Goal: Use online tool/utility: Use online tool/utility

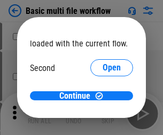
click at [102, 96] on span "Open" at bounding box center [111, 100] width 18 height 9
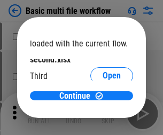
scroll to position [30, 0]
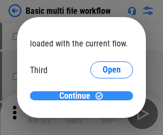
click at [77, 96] on span "Continue" at bounding box center [74, 96] width 31 height 9
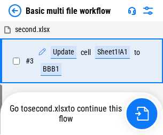
scroll to position [43, 0]
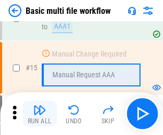
click at [39, 114] on img "button" at bounding box center [39, 109] width 13 height 13
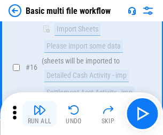
click at [39, 114] on img "button" at bounding box center [39, 109] width 13 height 13
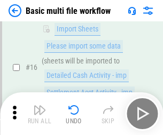
scroll to position [710, 0]
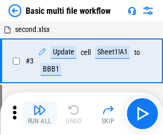
click at [39, 114] on img "button" at bounding box center [39, 109] width 13 height 13
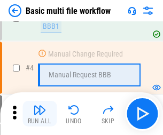
click at [39, 114] on img "button" at bounding box center [39, 109] width 13 height 13
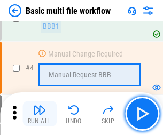
click at [39, 114] on img "button" at bounding box center [39, 109] width 13 height 13
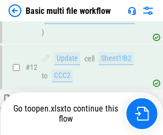
scroll to position [635, 0]
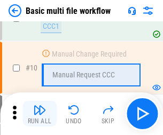
click at [39, 114] on img "button" at bounding box center [39, 109] width 13 height 13
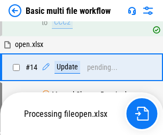
scroll to position [558, 0]
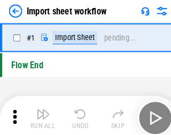
click at [39, 114] on img "button" at bounding box center [41, 109] width 13 height 13
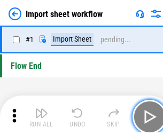
scroll to position [4, 0]
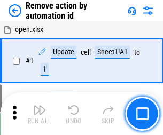
scroll to position [39, 0]
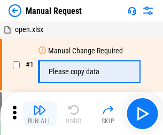
click at [39, 114] on img "button" at bounding box center [39, 109] width 13 height 13
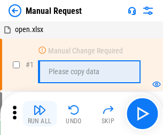
click at [39, 114] on img "button" at bounding box center [39, 109] width 13 height 13
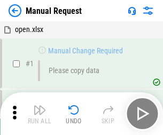
scroll to position [36, 0]
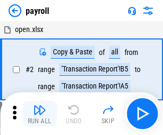
click at [39, 114] on img "button" at bounding box center [39, 109] width 13 height 13
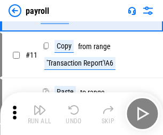
scroll to position [77, 0]
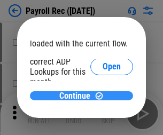
click at [77, 95] on span "Continue" at bounding box center [74, 96] width 31 height 9
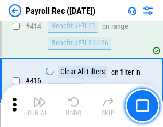
scroll to position [5004, 0]
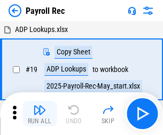
click at [39, 114] on img "button" at bounding box center [39, 109] width 13 height 13
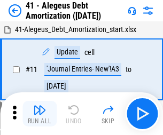
click at [39, 114] on img "button" at bounding box center [39, 109] width 13 height 13
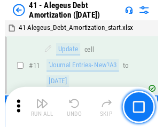
scroll to position [132, 0]
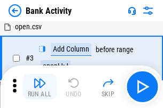
click at [39, 87] on img "button" at bounding box center [39, 83] width 13 height 13
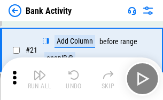
scroll to position [286, 0]
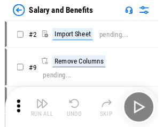
scroll to position [14, 0]
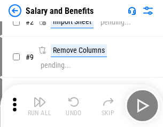
click at [39, 106] on img "button" at bounding box center [39, 101] width 13 height 13
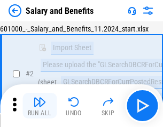
click at [39, 106] on img "button" at bounding box center [39, 101] width 13 height 13
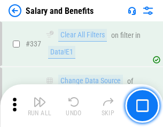
scroll to position [4994, 0]
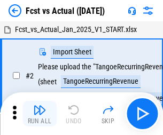
click at [39, 106] on img "button" at bounding box center [39, 109] width 13 height 13
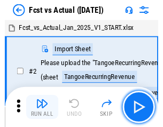
scroll to position [14, 0]
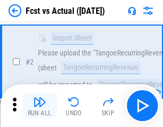
click at [39, 106] on img "button" at bounding box center [39, 101] width 13 height 13
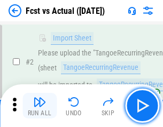
scroll to position [100, 0]
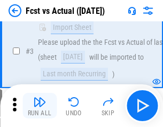
click at [39, 106] on img "button" at bounding box center [39, 101] width 13 height 13
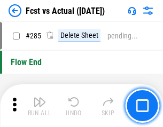
scroll to position [5047, 0]
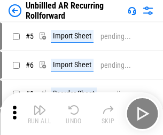
click at [39, 106] on img "button" at bounding box center [39, 109] width 13 height 13
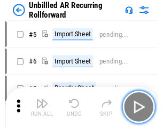
scroll to position [23, 0]
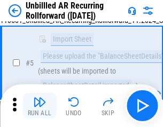
click at [39, 106] on img "button" at bounding box center [39, 101] width 13 height 13
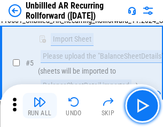
scroll to position [100, 0]
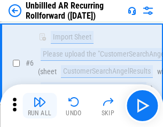
click at [39, 106] on img "button" at bounding box center [39, 101] width 13 height 13
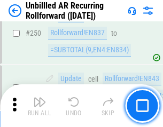
scroll to position [3623, 0]
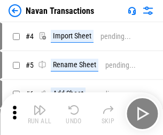
click at [39, 106] on img "button" at bounding box center [39, 109] width 13 height 13
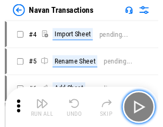
scroll to position [17, 0]
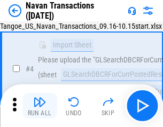
click at [39, 106] on img "button" at bounding box center [39, 101] width 13 height 13
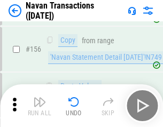
scroll to position [3458, 0]
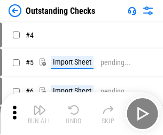
click at [39, 106] on img "button" at bounding box center [39, 109] width 13 height 13
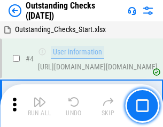
scroll to position [45, 0]
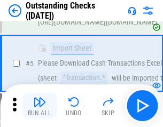
click at [39, 106] on img "button" at bounding box center [39, 101] width 13 height 13
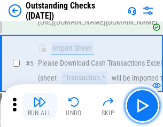
scroll to position [111, 0]
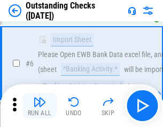
click at [39, 106] on img "button" at bounding box center [39, 101] width 13 height 13
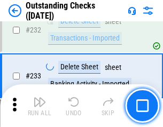
scroll to position [3239, 0]
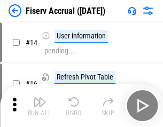
click at [39, 106] on img "button" at bounding box center [39, 101] width 13 height 13
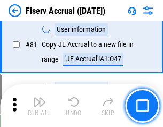
scroll to position [1401, 0]
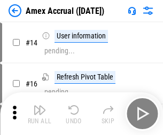
click at [39, 106] on img "button" at bounding box center [39, 109] width 13 height 13
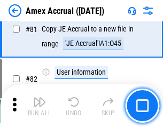
scroll to position [1384, 0]
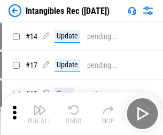
click at [39, 114] on img "button" at bounding box center [39, 109] width 13 height 13
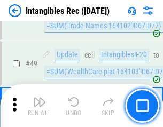
scroll to position [415, 0]
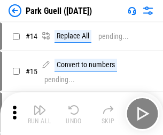
click at [39, 106] on img "button" at bounding box center [39, 109] width 13 height 13
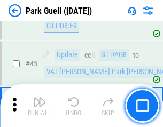
scroll to position [1334, 0]
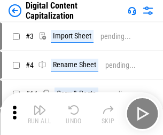
click at [39, 106] on img "button" at bounding box center [39, 109] width 13 height 13
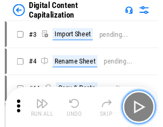
scroll to position [23, 0]
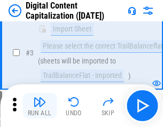
click at [39, 106] on img "button" at bounding box center [39, 101] width 13 height 13
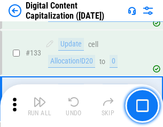
scroll to position [1123, 0]
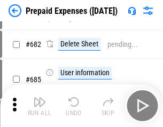
click at [39, 106] on img "button" at bounding box center [39, 101] width 13 height 13
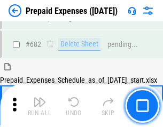
scroll to position [2870, 0]
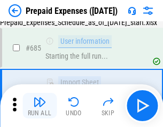
click at [39, 106] on img "button" at bounding box center [39, 101] width 13 height 13
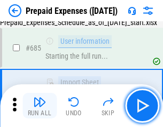
scroll to position [2932, 0]
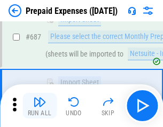
click at [39, 106] on img "button" at bounding box center [39, 101] width 13 height 13
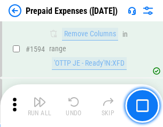
scroll to position [10384, 0]
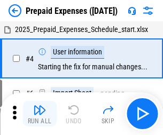
click at [39, 114] on img "button" at bounding box center [39, 109] width 13 height 13
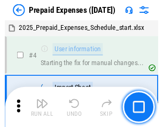
scroll to position [47, 0]
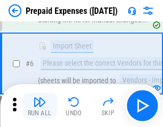
click at [39, 106] on img "button" at bounding box center [39, 101] width 13 height 13
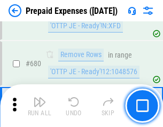
scroll to position [3714, 0]
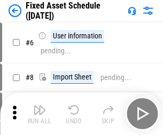
click at [39, 114] on img "button" at bounding box center [39, 109] width 13 height 13
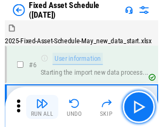
scroll to position [58, 0]
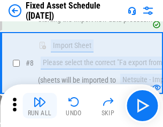
click at [39, 106] on img "button" at bounding box center [39, 101] width 13 height 13
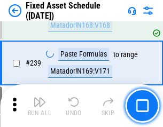
scroll to position [3304, 0]
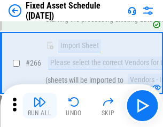
click at [39, 106] on img "button" at bounding box center [39, 101] width 13 height 13
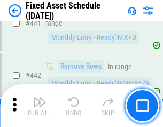
scroll to position [4768, 0]
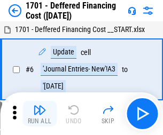
click at [39, 114] on img "button" at bounding box center [39, 109] width 13 height 13
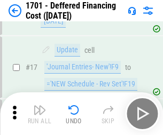
scroll to position [128, 0]
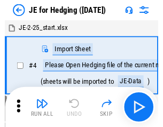
scroll to position [2, 0]
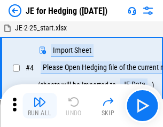
click at [39, 106] on img "button" at bounding box center [39, 101] width 13 height 13
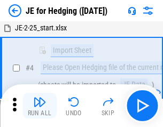
click at [39, 106] on img "button" at bounding box center [39, 101] width 13 height 13
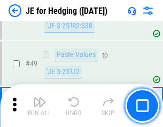
scroll to position [691, 0]
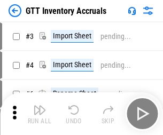
click at [39, 106] on img "button" at bounding box center [39, 109] width 13 height 13
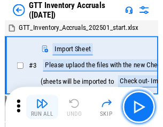
scroll to position [2, 0]
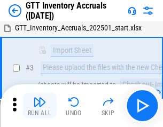
click at [39, 106] on img "button" at bounding box center [39, 101] width 13 height 13
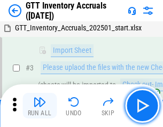
scroll to position [69, 0]
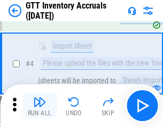
click at [39, 106] on img "button" at bounding box center [39, 101] width 13 height 13
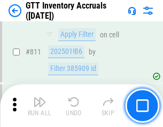
scroll to position [8095, 0]
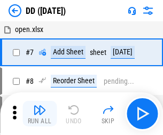
click at [39, 114] on img "button" at bounding box center [39, 109] width 13 height 13
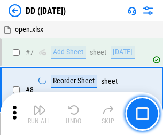
scroll to position [103, 0]
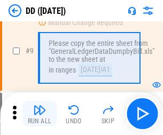
click at [39, 114] on img "button" at bounding box center [39, 109] width 13 height 13
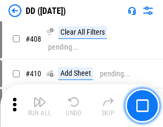
scroll to position [4772, 0]
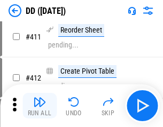
click at [39, 106] on img "button" at bounding box center [39, 101] width 13 height 13
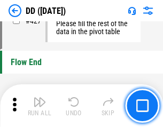
scroll to position [5105, 0]
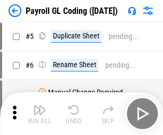
click at [39, 114] on img "button" at bounding box center [39, 109] width 13 height 13
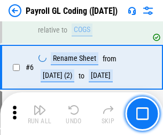
scroll to position [128, 0]
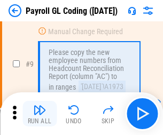
click at [39, 114] on img "button" at bounding box center [39, 109] width 13 height 13
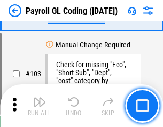
scroll to position [2502, 0]
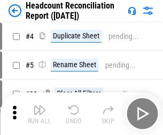
click at [39, 114] on img "button" at bounding box center [39, 109] width 13 height 13
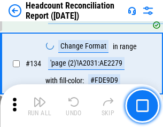
scroll to position [1282, 0]
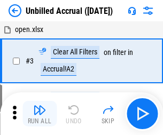
click at [39, 114] on img "button" at bounding box center [39, 109] width 13 height 13
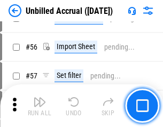
scroll to position [1113, 0]
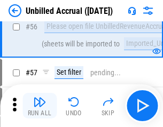
click at [39, 106] on img "button" at bounding box center [39, 101] width 13 height 13
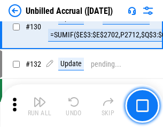
scroll to position [3177, 0]
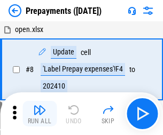
click at [39, 114] on img "button" at bounding box center [39, 109] width 13 height 13
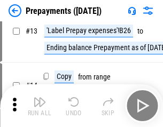
scroll to position [67, 0]
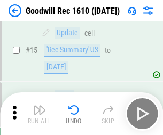
scroll to position [182, 0]
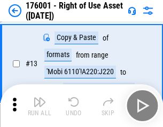
scroll to position [69, 0]
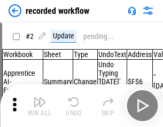
click at [39, 106] on img "button" at bounding box center [39, 101] width 13 height 13
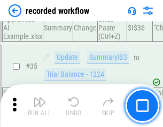
scroll to position [3334, 0]
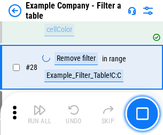
scroll to position [976, 0]
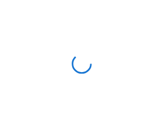
scroll to position [17, 0]
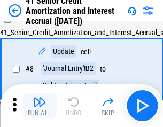
click at [39, 106] on img "button" at bounding box center [39, 101] width 13 height 13
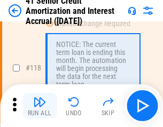
click at [39, 106] on img "button" at bounding box center [39, 101] width 13 height 13
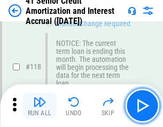
scroll to position [1006, 0]
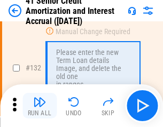
click at [39, 106] on img "button" at bounding box center [39, 101] width 13 height 13
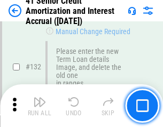
scroll to position [1115, 0]
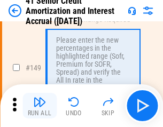
click at [39, 106] on img "button" at bounding box center [39, 101] width 13 height 13
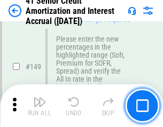
scroll to position [1227, 0]
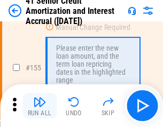
click at [39, 106] on img "button" at bounding box center [39, 101] width 13 height 13
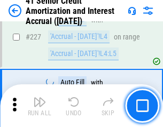
scroll to position [2389, 0]
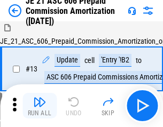
click at [39, 106] on img "button" at bounding box center [39, 101] width 13 height 13
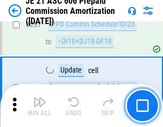
scroll to position [1962, 0]
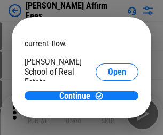
click at [108, 124] on span "Open" at bounding box center [117, 128] width 18 height 9
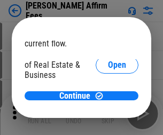
click at [108, 111] on span "Open" at bounding box center [117, 115] width 18 height 9
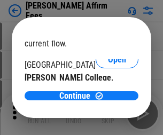
click at [108, 100] on span "Open" at bounding box center [117, 104] width 18 height 9
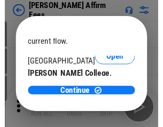
scroll to position [167, 0]
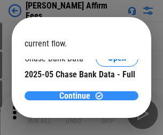
click at [77, 95] on span "Continue" at bounding box center [74, 96] width 31 height 9
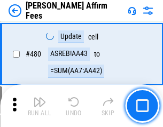
scroll to position [2900, 0]
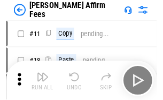
scroll to position [11, 0]
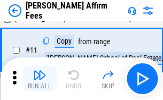
click at [39, 79] on img "button" at bounding box center [39, 75] width 13 height 13
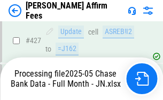
scroll to position [2797, 0]
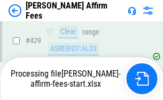
scroll to position [2797, 0]
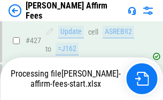
scroll to position [2797, 0]
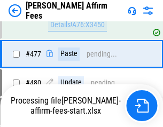
scroll to position [2846, 0]
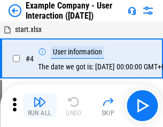
click at [39, 106] on img "button" at bounding box center [39, 101] width 13 height 13
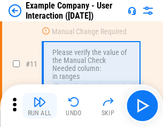
click at [39, 106] on img "button" at bounding box center [39, 101] width 13 height 13
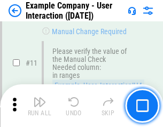
scroll to position [231, 0]
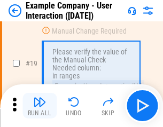
click at [39, 106] on img "button" at bounding box center [39, 101] width 13 height 13
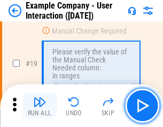
click at [39, 106] on img "button" at bounding box center [39, 101] width 13 height 13
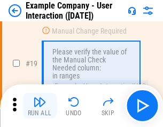
click at [39, 106] on img "button" at bounding box center [39, 101] width 13 height 13
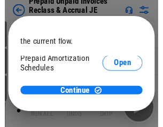
scroll to position [63, 0]
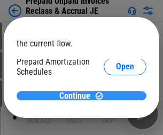
click at [77, 95] on span "Continue" at bounding box center [74, 96] width 31 height 9
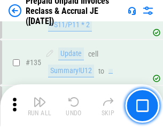
scroll to position [1382, 0]
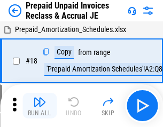
click at [39, 106] on img "button" at bounding box center [39, 101] width 13 height 13
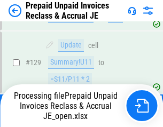
scroll to position [870, 0]
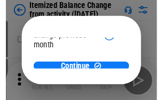
scroll to position [78, 0]
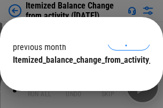
click at [77, 77] on span "Continue" at bounding box center [74, 81] width 31 height 9
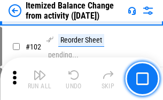
scroll to position [1784, 0]
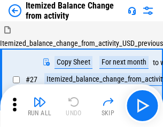
scroll to position [17, 0]
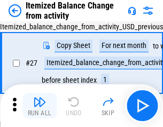
click at [39, 106] on img "button" at bounding box center [39, 101] width 13 height 13
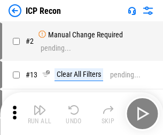
scroll to position [5, 0]
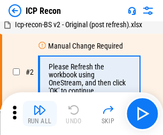
click at [39, 114] on img "button" at bounding box center [39, 109] width 13 height 13
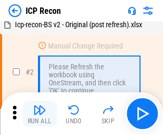
click at [39, 114] on img "button" at bounding box center [39, 109] width 13 height 13
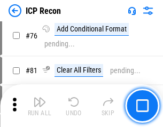
scroll to position [958, 0]
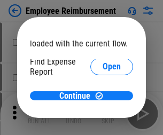
click at [102, 124] on span "Open" at bounding box center [111, 128] width 18 height 9
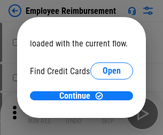
scroll to position [62, 0]
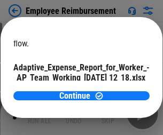
click at [119, 90] on span "Open" at bounding box center [128, 94] width 18 height 9
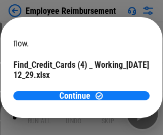
scroll to position [111, 0]
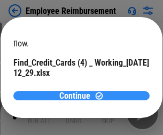
click at [77, 95] on span "Continue" at bounding box center [74, 96] width 31 height 9
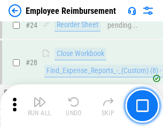
scroll to position [499, 0]
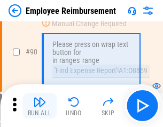
click at [39, 106] on img "button" at bounding box center [39, 101] width 13 height 13
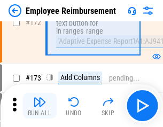
click at [39, 106] on img "button" at bounding box center [39, 101] width 13 height 13
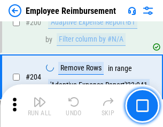
scroll to position [2698, 0]
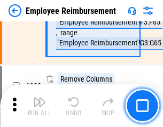
click at [39, 106] on img "button" at bounding box center [39, 101] width 13 height 13
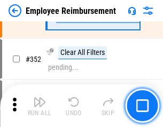
click at [39, 106] on img "button" at bounding box center [39, 101] width 13 height 13
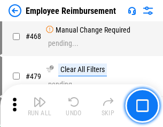
scroll to position [6520, 0]
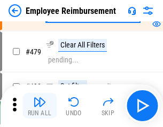
click at [39, 106] on img "button" at bounding box center [39, 101] width 13 height 13
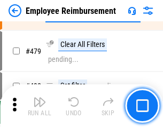
click at [39, 106] on img "button" at bounding box center [39, 101] width 13 height 13
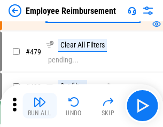
click at [39, 106] on img "button" at bounding box center [39, 101] width 13 height 13
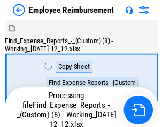
scroll to position [36, 0]
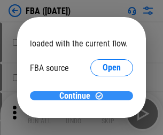
click at [77, 96] on span "Continue" at bounding box center [74, 96] width 31 height 9
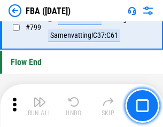
scroll to position [9547, 0]
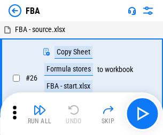
scroll to position [11, 0]
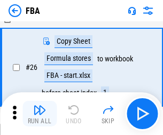
click at [39, 114] on img "button" at bounding box center [39, 109] width 13 height 13
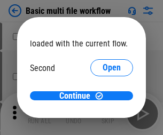
click at [102, 96] on span "Open" at bounding box center [111, 100] width 18 height 9
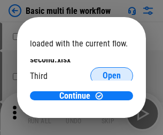
scroll to position [30, 0]
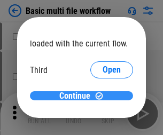
click at [77, 96] on span "Continue" at bounding box center [74, 96] width 31 height 9
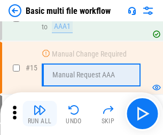
click at [39, 114] on img "button" at bounding box center [39, 109] width 13 height 13
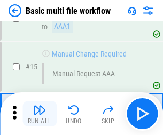
click at [39, 114] on img "button" at bounding box center [39, 109] width 13 height 13
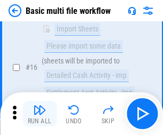
scroll to position [710, 0]
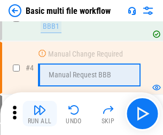
click at [39, 114] on img "button" at bounding box center [39, 109] width 13 height 13
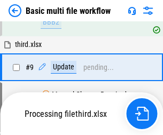
scroll to position [371, 0]
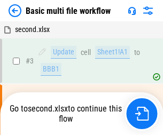
scroll to position [43, 0]
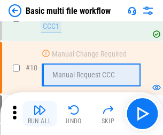
click at [39, 114] on img "button" at bounding box center [39, 109] width 13 height 13
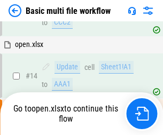
scroll to position [558, 0]
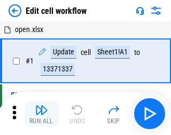
click at [39, 114] on img "button" at bounding box center [41, 109] width 13 height 13
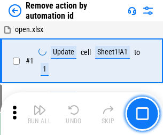
scroll to position [39, 0]
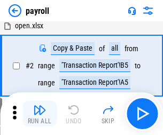
click at [39, 114] on img "button" at bounding box center [39, 109] width 13 height 13
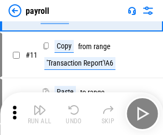
scroll to position [77, 0]
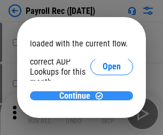
click at [77, 95] on span "Continue" at bounding box center [74, 96] width 31 height 9
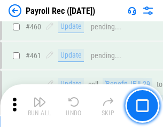
scroll to position [5684, 0]
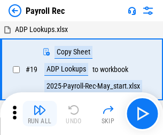
click at [39, 114] on img "button" at bounding box center [39, 109] width 13 height 13
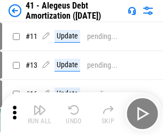
click at [39, 114] on img "button" at bounding box center [39, 109] width 13 height 13
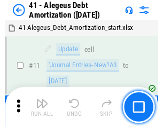
scroll to position [132, 0]
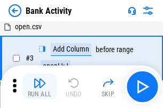
click at [39, 87] on img "button" at bounding box center [39, 83] width 13 height 13
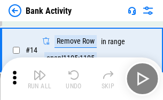
scroll to position [240, 0]
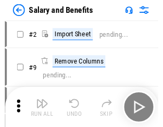
scroll to position [14, 0]
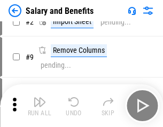
click at [39, 106] on img "button" at bounding box center [39, 101] width 13 height 13
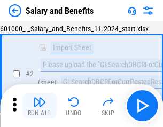
click at [39, 106] on img "button" at bounding box center [39, 101] width 13 height 13
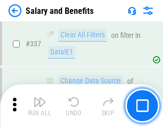
scroll to position [4994, 0]
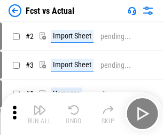
click at [39, 106] on img "button" at bounding box center [39, 109] width 13 height 13
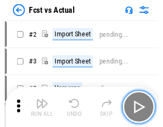
scroll to position [14, 0]
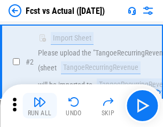
click at [39, 106] on img "button" at bounding box center [39, 101] width 13 height 13
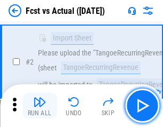
scroll to position [100, 0]
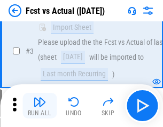
click at [39, 106] on img "button" at bounding box center [39, 101] width 13 height 13
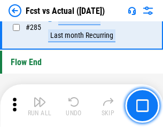
scroll to position [5047, 0]
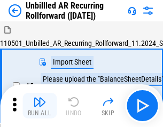
click at [39, 106] on img "button" at bounding box center [39, 101] width 13 height 13
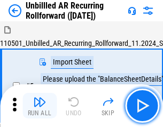
scroll to position [23, 0]
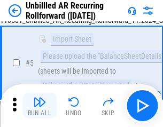
click at [39, 106] on img "button" at bounding box center [39, 101] width 13 height 13
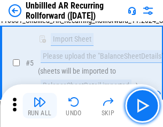
scroll to position [100, 0]
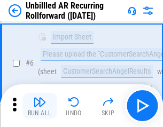
click at [39, 106] on img "button" at bounding box center [39, 101] width 13 height 13
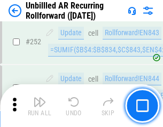
scroll to position [3623, 0]
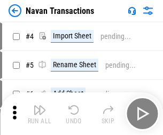
click at [39, 106] on img "button" at bounding box center [39, 109] width 13 height 13
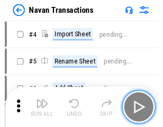
scroll to position [17, 0]
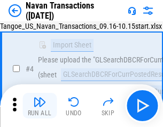
click at [39, 106] on img "button" at bounding box center [39, 101] width 13 height 13
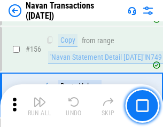
scroll to position [3458, 0]
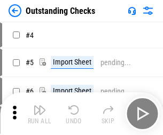
click at [39, 106] on img "button" at bounding box center [39, 109] width 13 height 13
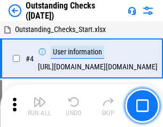
scroll to position [45, 0]
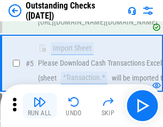
click at [39, 106] on img "button" at bounding box center [39, 101] width 13 height 13
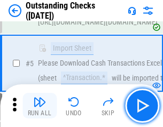
scroll to position [111, 0]
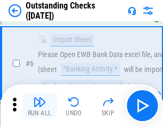
click at [39, 106] on img "button" at bounding box center [39, 101] width 13 height 13
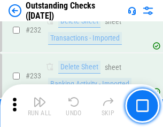
scroll to position [3239, 0]
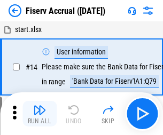
click at [39, 106] on img "button" at bounding box center [39, 109] width 13 height 13
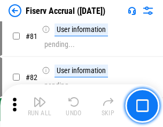
scroll to position [1401, 0]
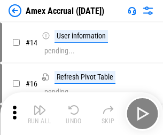
click at [39, 106] on img "button" at bounding box center [39, 109] width 13 height 13
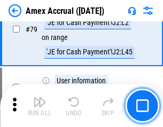
scroll to position [1384, 0]
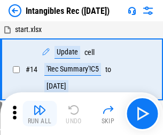
click at [39, 114] on img "button" at bounding box center [39, 109] width 13 height 13
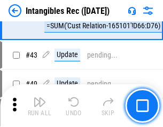
scroll to position [415, 0]
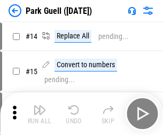
click at [39, 106] on img "button" at bounding box center [39, 109] width 13 height 13
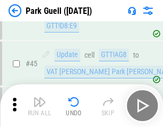
scroll to position [1334, 0]
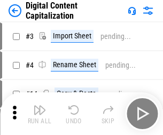
click at [39, 106] on img "button" at bounding box center [39, 109] width 13 height 13
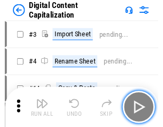
scroll to position [23, 0]
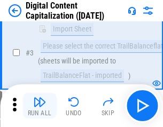
click at [39, 106] on img "button" at bounding box center [39, 101] width 13 height 13
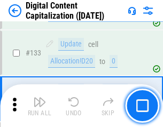
scroll to position [1123, 0]
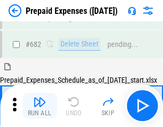
click at [39, 106] on img "button" at bounding box center [39, 101] width 13 height 13
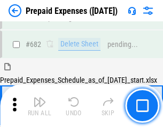
scroll to position [2870, 0]
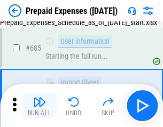
click at [39, 106] on img "button" at bounding box center [39, 101] width 13 height 13
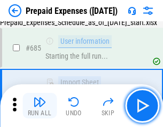
scroll to position [2932, 0]
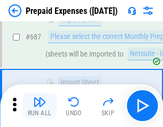
click at [39, 106] on img "button" at bounding box center [39, 101] width 13 height 13
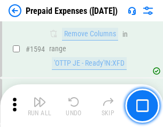
scroll to position [10384, 0]
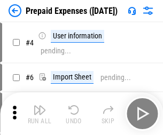
click at [39, 114] on img "button" at bounding box center [39, 109] width 13 height 13
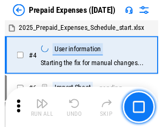
scroll to position [47, 0]
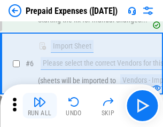
click at [39, 106] on img "button" at bounding box center [39, 101] width 13 height 13
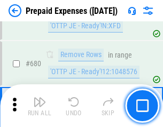
scroll to position [3714, 0]
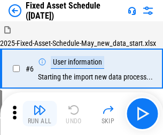
click at [39, 114] on img "button" at bounding box center [39, 109] width 13 height 13
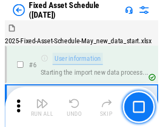
scroll to position [58, 0]
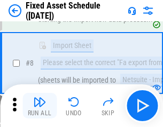
click at [39, 106] on img "button" at bounding box center [39, 101] width 13 height 13
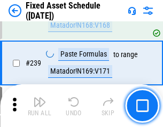
scroll to position [3304, 0]
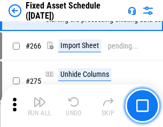
click at [39, 106] on img "button" at bounding box center [39, 101] width 13 height 13
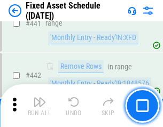
scroll to position [4768, 0]
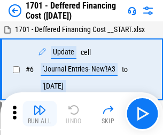
click at [39, 114] on img "button" at bounding box center [39, 109] width 13 height 13
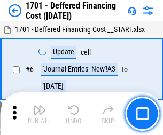
scroll to position [128, 0]
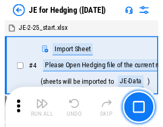
scroll to position [2, 0]
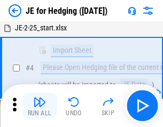
click at [39, 106] on img "button" at bounding box center [39, 101] width 13 height 13
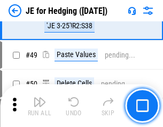
scroll to position [691, 0]
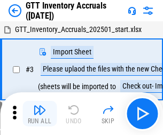
click at [39, 106] on img "button" at bounding box center [39, 109] width 13 height 13
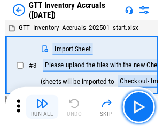
scroll to position [2, 0]
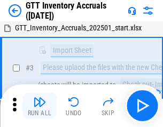
click at [39, 106] on img "button" at bounding box center [39, 101] width 13 height 13
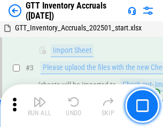
scroll to position [69, 0]
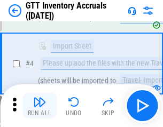
click at [39, 106] on img "button" at bounding box center [39, 101] width 13 height 13
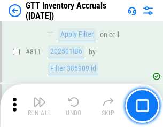
scroll to position [8095, 0]
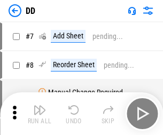
click at [39, 114] on img "button" at bounding box center [39, 109] width 13 height 13
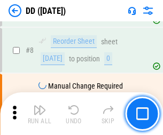
scroll to position [103, 0]
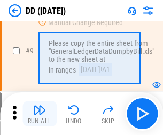
click at [39, 114] on img "button" at bounding box center [39, 109] width 13 height 13
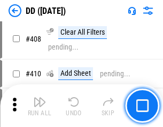
scroll to position [4772, 0]
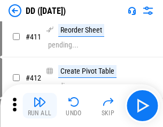
click at [39, 106] on img "button" at bounding box center [39, 101] width 13 height 13
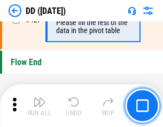
scroll to position [5105, 0]
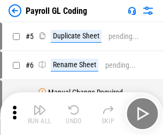
click at [39, 114] on img "button" at bounding box center [39, 109] width 13 height 13
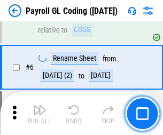
scroll to position [128, 0]
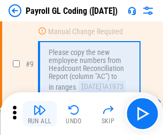
click at [39, 114] on img "button" at bounding box center [39, 109] width 13 height 13
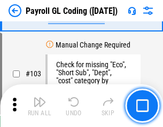
scroll to position [2502, 0]
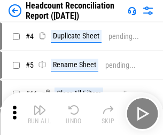
click at [39, 114] on img "button" at bounding box center [39, 109] width 13 height 13
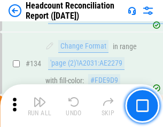
scroll to position [1282, 0]
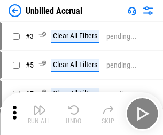
click at [39, 114] on img "button" at bounding box center [39, 109] width 13 height 13
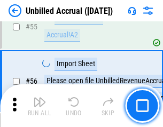
scroll to position [1113, 0]
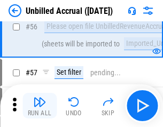
click at [39, 106] on img "button" at bounding box center [39, 101] width 13 height 13
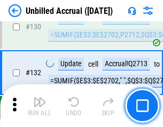
scroll to position [3177, 0]
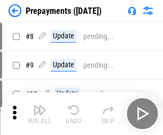
click at [39, 114] on img "button" at bounding box center [39, 109] width 13 height 13
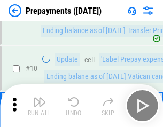
scroll to position [67, 0]
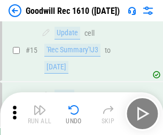
scroll to position [182, 0]
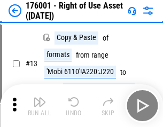
scroll to position [69, 0]
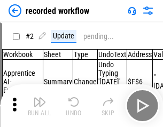
click at [39, 106] on img "button" at bounding box center [39, 101] width 13 height 13
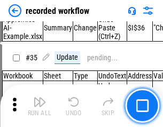
scroll to position [3334, 0]
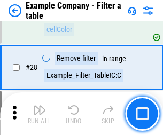
scroll to position [976, 0]
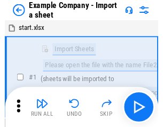
scroll to position [17, 0]
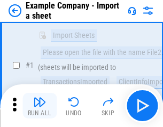
click at [39, 106] on img "button" at bounding box center [39, 101] width 13 height 13
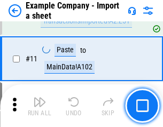
scroll to position [236, 0]
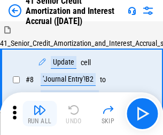
click at [39, 106] on img "button" at bounding box center [39, 109] width 13 height 13
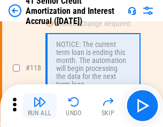
click at [39, 106] on img "button" at bounding box center [39, 101] width 13 height 13
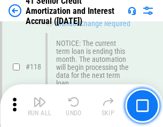
scroll to position [1006, 0]
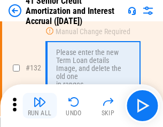
click at [39, 106] on img "button" at bounding box center [39, 101] width 13 height 13
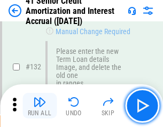
scroll to position [1115, 0]
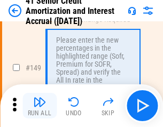
click at [39, 106] on img "button" at bounding box center [39, 101] width 13 height 13
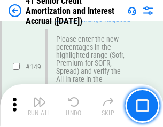
scroll to position [1227, 0]
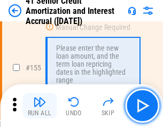
click at [39, 106] on img "button" at bounding box center [39, 101] width 13 height 13
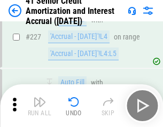
scroll to position [2389, 0]
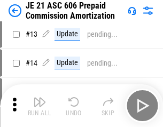
click at [39, 106] on img "button" at bounding box center [39, 101] width 13 height 13
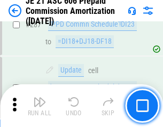
scroll to position [1962, 0]
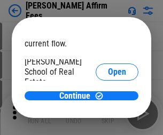
click at [108, 124] on span "Open" at bounding box center [117, 128] width 18 height 9
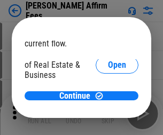
click at [108, 111] on span "Open" at bounding box center [117, 115] width 18 height 9
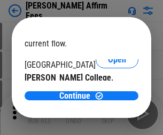
click at [108, 100] on span "Open" at bounding box center [117, 104] width 18 height 9
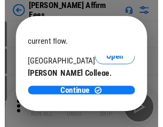
scroll to position [167, 0]
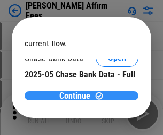
click at [77, 95] on span "Continue" at bounding box center [74, 96] width 31 height 9
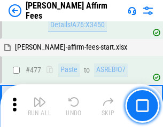
scroll to position [2900, 0]
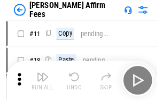
scroll to position [11, 0]
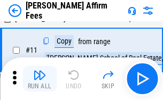
click at [39, 79] on img "button" at bounding box center [39, 75] width 13 height 13
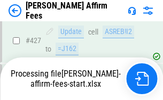
scroll to position [2797, 0]
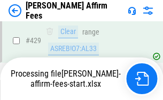
scroll to position [2797, 0]
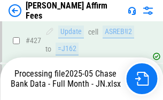
scroll to position [2797, 0]
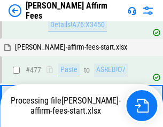
scroll to position [2846, 0]
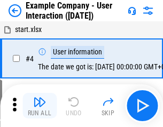
click at [39, 106] on img "button" at bounding box center [39, 101] width 13 height 13
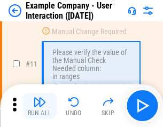
click at [39, 106] on img "button" at bounding box center [39, 101] width 13 height 13
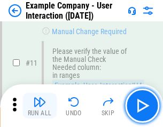
scroll to position [231, 0]
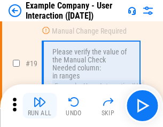
click at [39, 106] on img "button" at bounding box center [39, 101] width 13 height 13
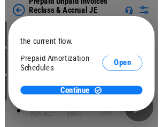
scroll to position [63, 0]
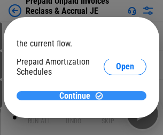
click at [77, 95] on span "Continue" at bounding box center [74, 96] width 31 height 9
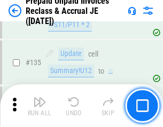
scroll to position [1382, 0]
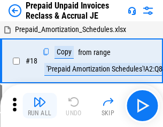
click at [39, 106] on img "button" at bounding box center [39, 101] width 13 height 13
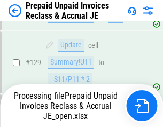
scroll to position [1328, 0]
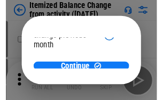
scroll to position [78, 0]
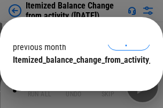
click at [77, 77] on span "Continue" at bounding box center [74, 81] width 31 height 9
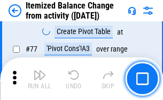
scroll to position [1043, 0]
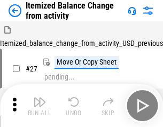
scroll to position [17, 0]
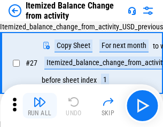
click at [39, 106] on img "button" at bounding box center [39, 101] width 13 height 13
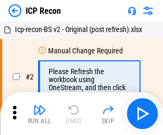
scroll to position [5, 0]
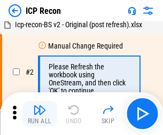
click at [39, 114] on img "button" at bounding box center [39, 109] width 13 height 13
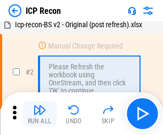
click at [39, 114] on img "button" at bounding box center [39, 109] width 13 height 13
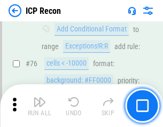
scroll to position [958, 0]
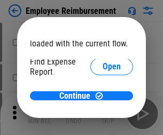
click at [102, 124] on span "Open" at bounding box center [111, 128] width 18 height 9
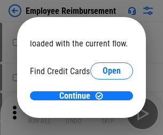
scroll to position [62, 0]
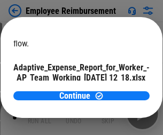
click at [119, 90] on span "Open" at bounding box center [128, 94] width 18 height 9
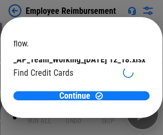
scroll to position [111, 0]
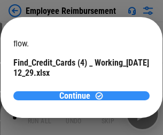
click at [77, 95] on span "Continue" at bounding box center [74, 96] width 31 height 9
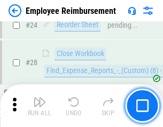
scroll to position [499, 0]
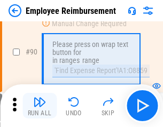
click at [39, 106] on img "button" at bounding box center [39, 101] width 13 height 13
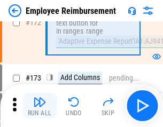
click at [39, 106] on img "button" at bounding box center [39, 101] width 13 height 13
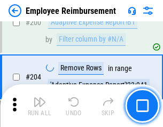
scroll to position [2698, 0]
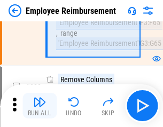
click at [39, 106] on img "button" at bounding box center [39, 101] width 13 height 13
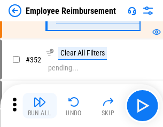
click at [39, 106] on img "button" at bounding box center [39, 101] width 13 height 13
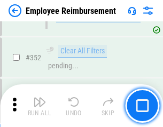
scroll to position [5498, 0]
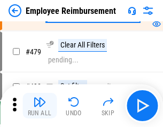
click at [39, 106] on img "button" at bounding box center [39, 101] width 13 height 13
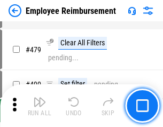
scroll to position [6520, 0]
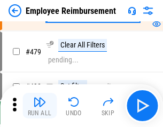
click at [39, 106] on img "button" at bounding box center [39, 101] width 13 height 13
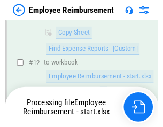
scroll to position [499, 0]
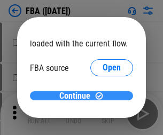
click at [77, 96] on span "Continue" at bounding box center [74, 96] width 31 height 9
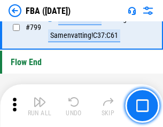
scroll to position [9547, 0]
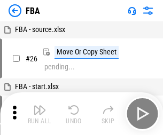
scroll to position [11, 0]
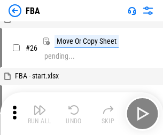
click at [39, 114] on img "button" at bounding box center [39, 109] width 13 height 13
